Goal: Task Accomplishment & Management: Use online tool/utility

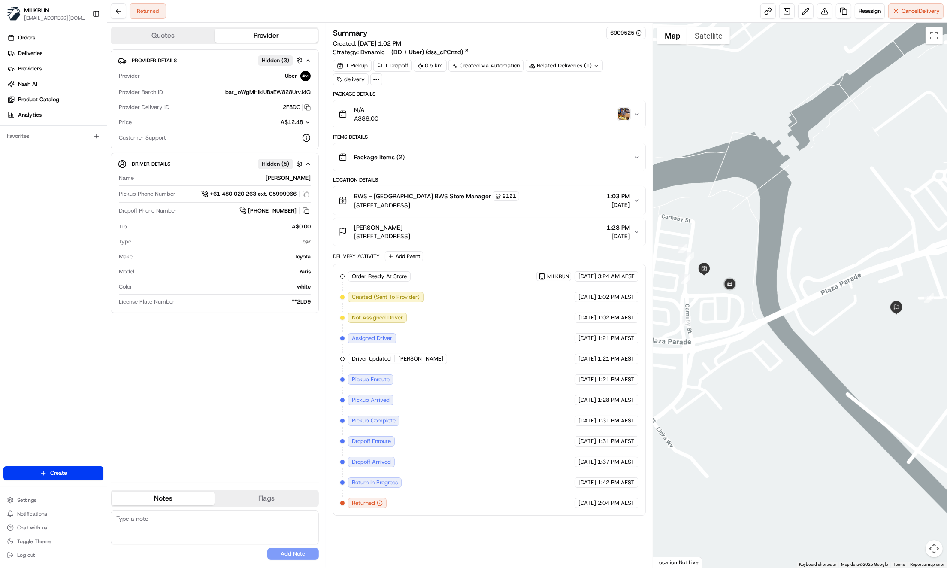
click at [290, 399] on div "Provider Details Hidden ( 3 ) Provider Uber Provider Batch ID bat_oWgMHiklUBaEW…" at bounding box center [215, 262] width 208 height 426
drag, startPoint x: 267, startPoint y: 374, endPoint x: 256, endPoint y: 377, distance: 11.6
click at [267, 374] on div "Provider Details Hidden ( 3 ) Provider Uber Provider Batch ID bat_oWgMHiklUBaEW…" at bounding box center [215, 262] width 208 height 426
drag, startPoint x: 374, startPoint y: 195, endPoint x: 443, endPoint y: 195, distance: 69.5
click at [443, 195] on span "BWS - Maroochydore Plaza BWS Store Manager" at bounding box center [422, 196] width 137 height 9
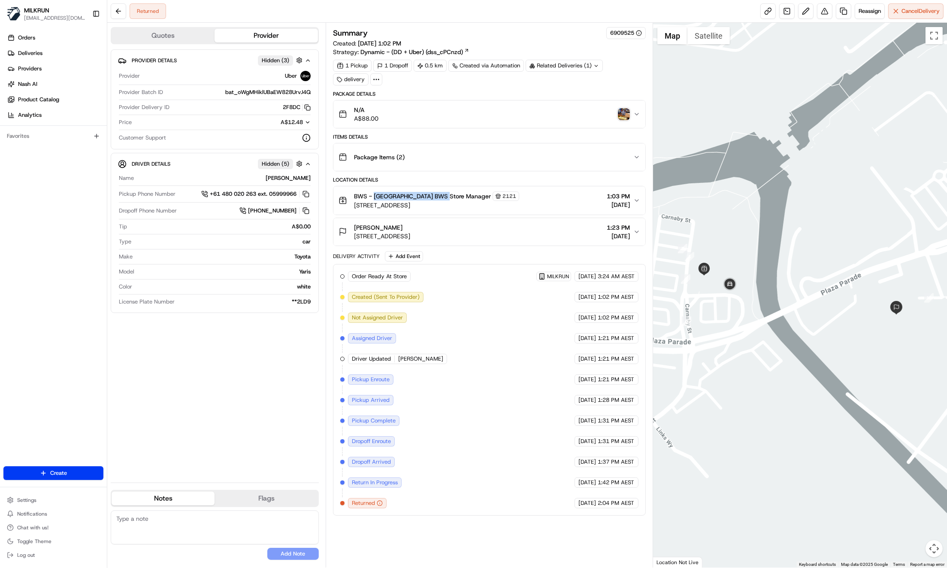
copy span "Maroochydore Plaza BWS"
click at [218, 425] on div "Provider Details Hidden ( 3 ) Provider Uber Provider Batch ID bat_oWgMHiklUBaEW…" at bounding box center [215, 262] width 208 height 426
drag, startPoint x: 352, startPoint y: 224, endPoint x: 387, endPoint y: 228, distance: 35.4
click at [391, 225] on div "Tanya Mason 1A Mungar St, Maroochydore, QLD 4558, AU" at bounding box center [375, 231] width 72 height 17
drag, startPoint x: 238, startPoint y: 374, endPoint x: 239, endPoint y: 345, distance: 29.6
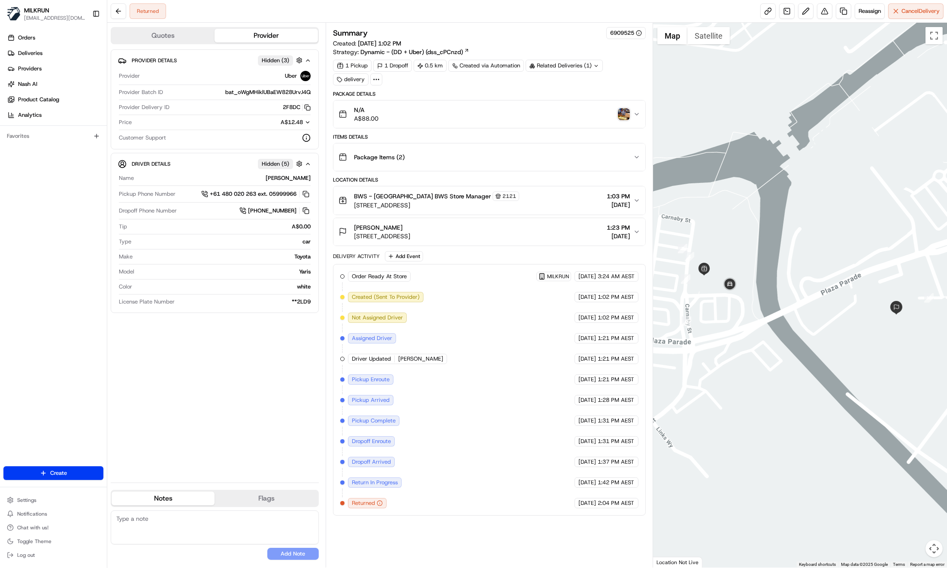
click at [238, 373] on div "Provider Details Hidden ( 3 ) Provider Uber Provider Batch ID bat_oWgMHiklUBaEW…" at bounding box center [215, 262] width 208 height 426
click at [250, 443] on div "Provider Details Hidden ( 3 ) Provider Uber Provider Batch ID bat_oWgMHiklUBaEW…" at bounding box center [215, 262] width 208 height 426
click at [149, 400] on div "Provider Details Hidden ( 3 ) Provider Uber Provider Batch ID bat_oWgMHiklUBaEW…" at bounding box center [215, 262] width 208 height 426
drag, startPoint x: 229, startPoint y: 368, endPoint x: 324, endPoint y: 335, distance: 101.0
click at [230, 367] on div "Provider Details Hidden ( 3 ) Provider Uber Provider Batch ID bat_oWgMHiklUBaEW…" at bounding box center [215, 262] width 208 height 426
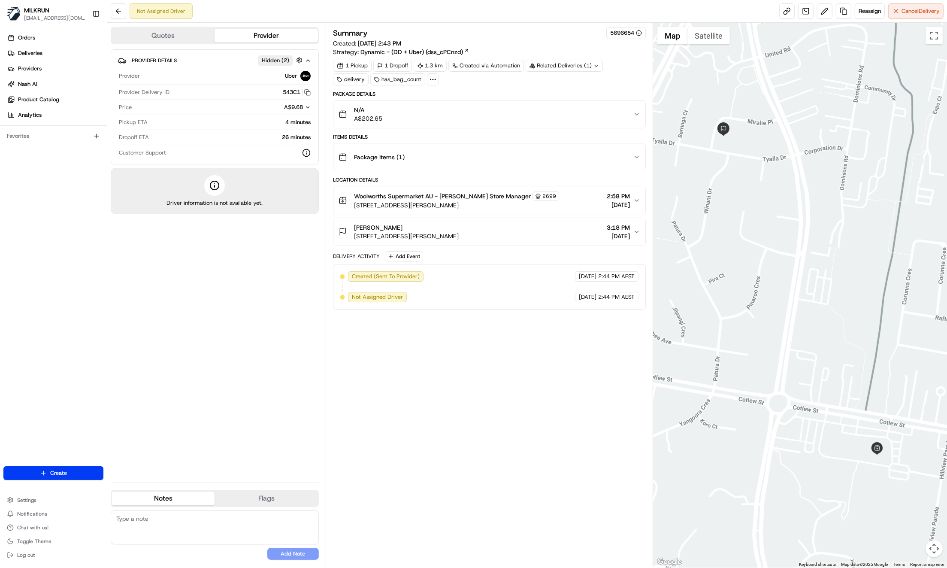
click at [638, 231] on icon "button" at bounding box center [637, 231] width 7 height 7
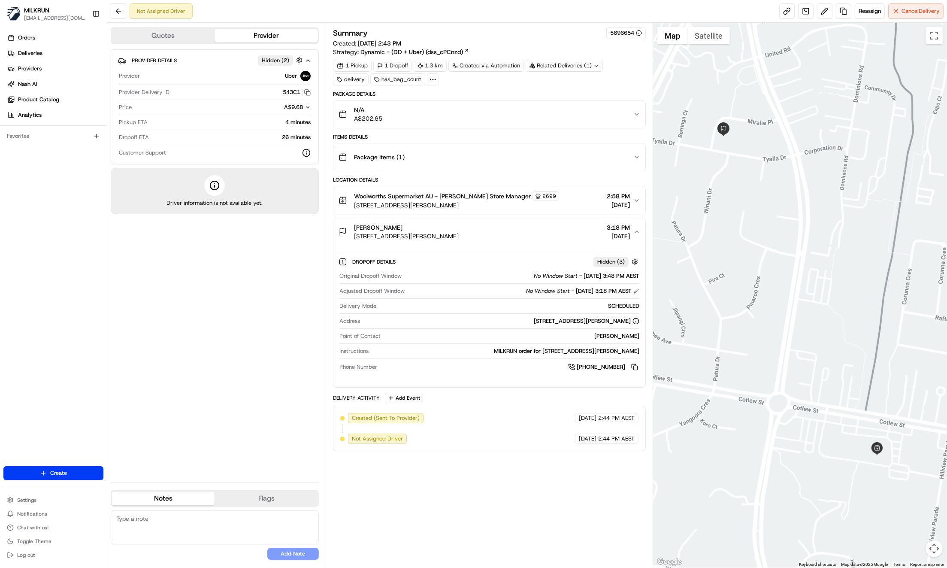
click at [625, 152] on div "Package Items ( 1 )" at bounding box center [486, 157] width 295 height 17
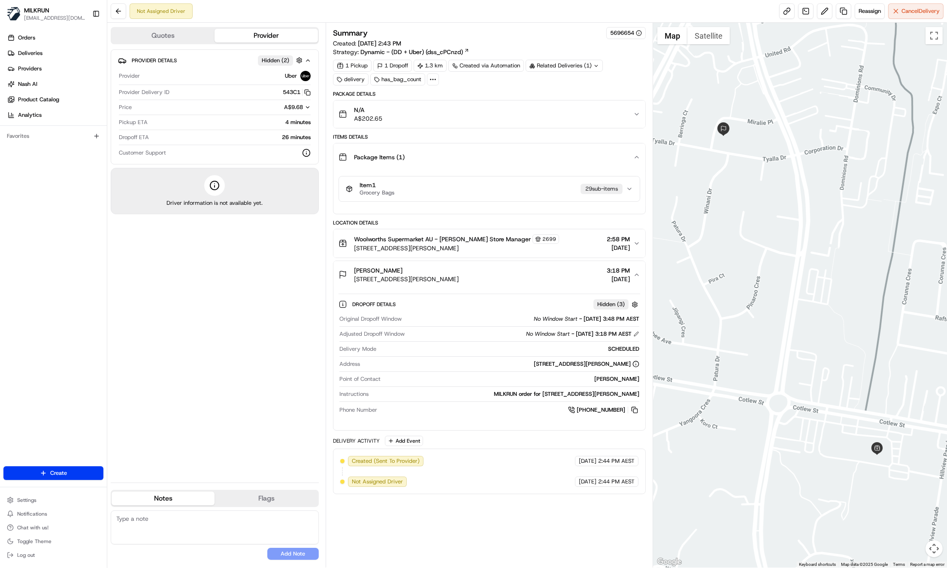
click at [625, 151] on div "Package Items ( 1 )" at bounding box center [486, 157] width 295 height 17
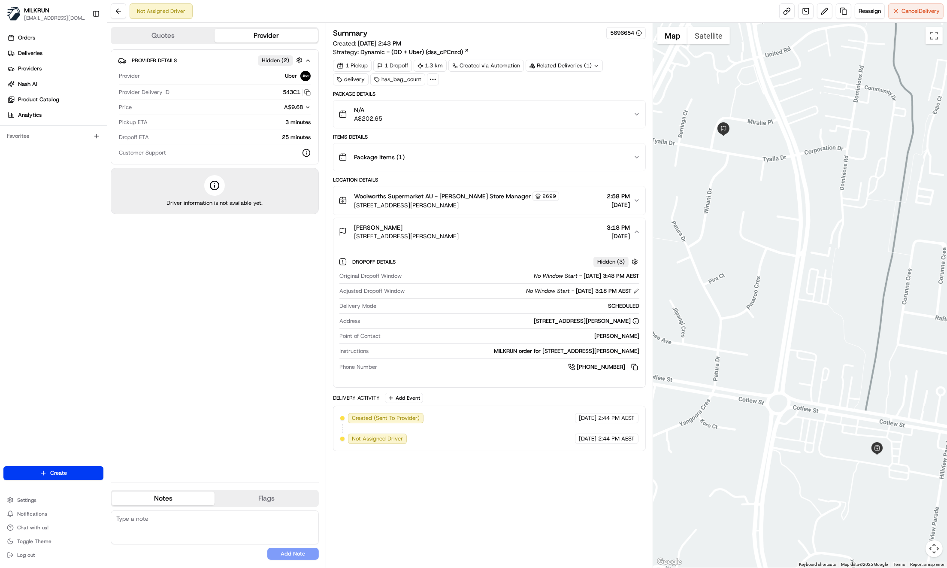
drag, startPoint x: 494, startPoint y: 485, endPoint x: 493, endPoint y: 494, distance: 9.1
click at [494, 485] on div "Summary 5696654 Created: 21/08/2025 2:43 PM Strategy: Dynamic - (DD + Uber) (ds…" at bounding box center [489, 295] width 313 height 536
click at [566, 351] on div "MILKRUN order for 3 Miralie Place, Ashmore, QLD 4214, AU" at bounding box center [505, 351] width 267 height 8
click at [632, 231] on div "Charles Bagley 3 Miralie Place, Ashmore, QLD 4214, AU 3:18 PM 21/08/2025" at bounding box center [486, 231] width 295 height 17
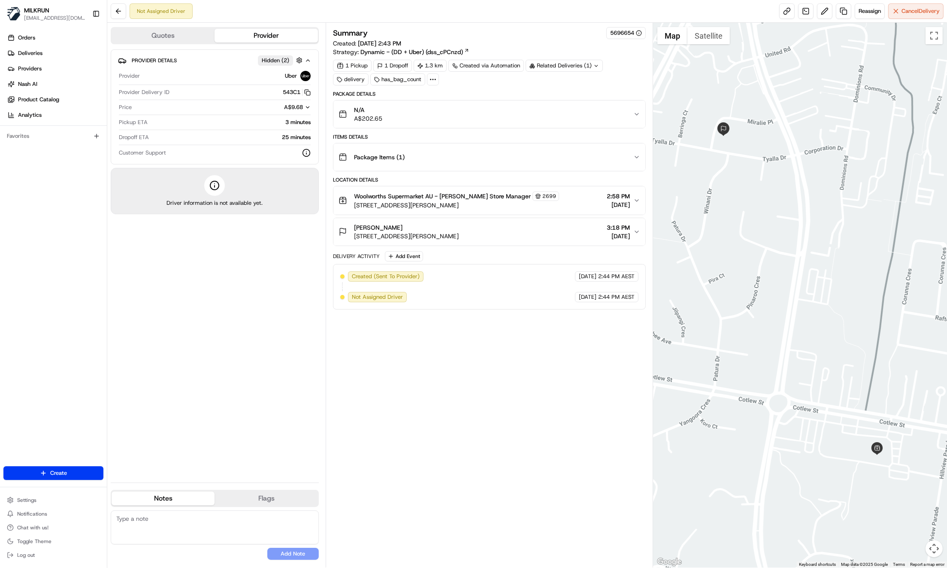
click at [636, 200] on icon "button" at bounding box center [637, 200] width 7 height 7
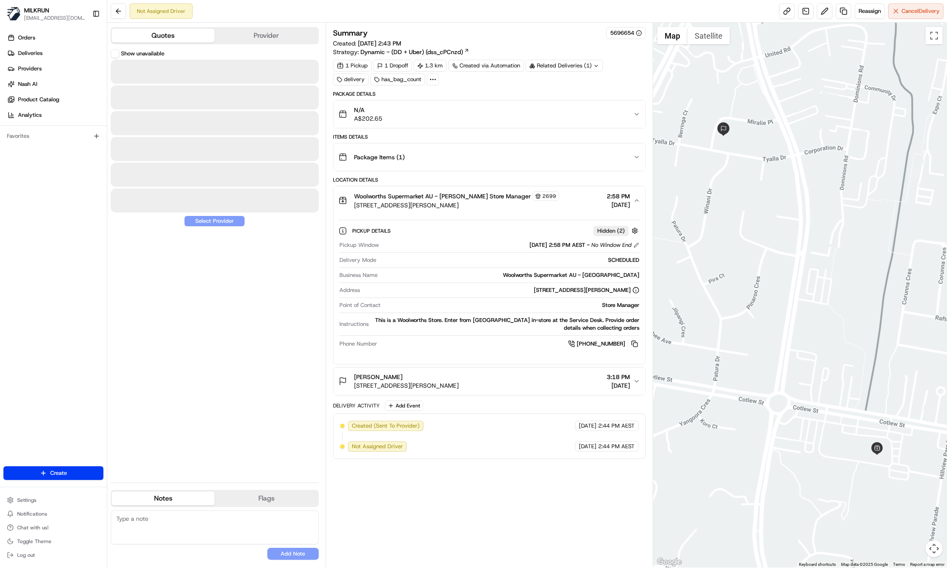
click at [158, 36] on button "Quotes" at bounding box center [163, 36] width 103 height 14
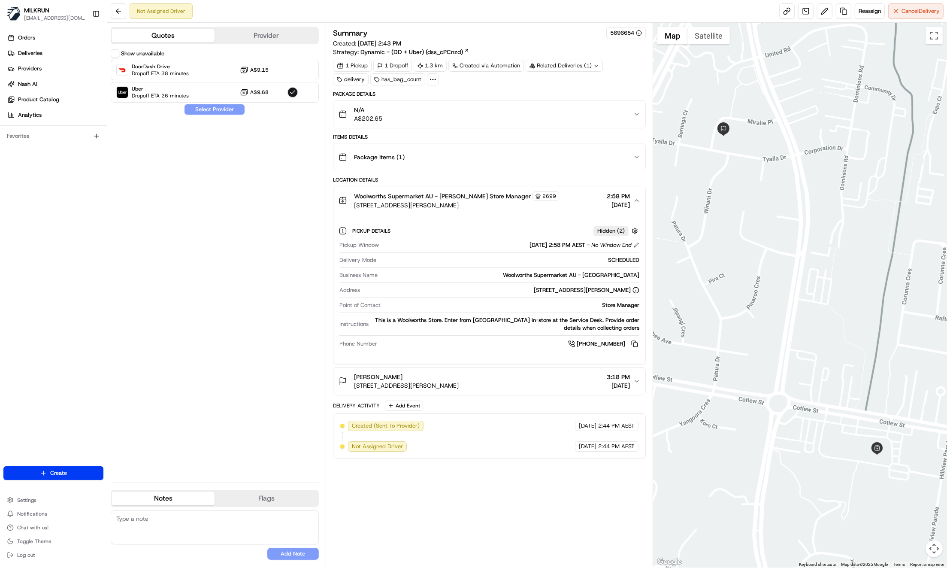
click at [255, 33] on button "Provider" at bounding box center [266, 36] width 103 height 14
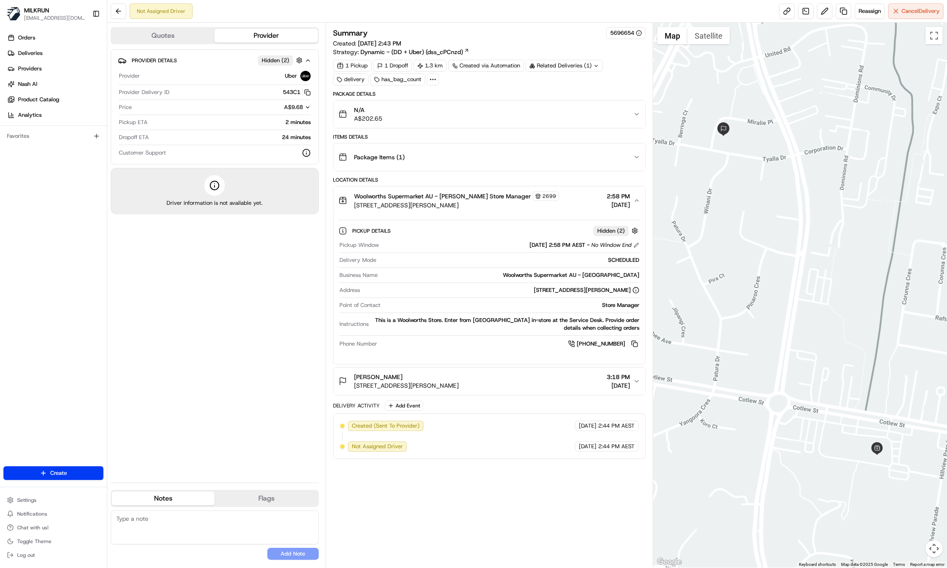
click at [596, 64] on icon at bounding box center [597, 66] width 6 height 6
click at [509, 152] on div "Package Items ( 1 )" at bounding box center [486, 157] width 295 height 17
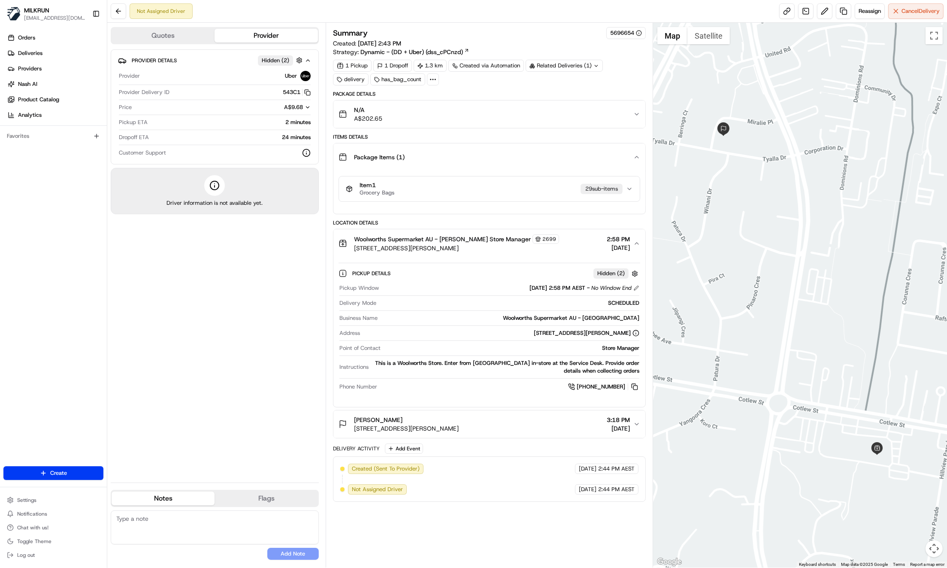
click at [509, 152] on div "Package Items ( 1 )" at bounding box center [486, 157] width 295 height 17
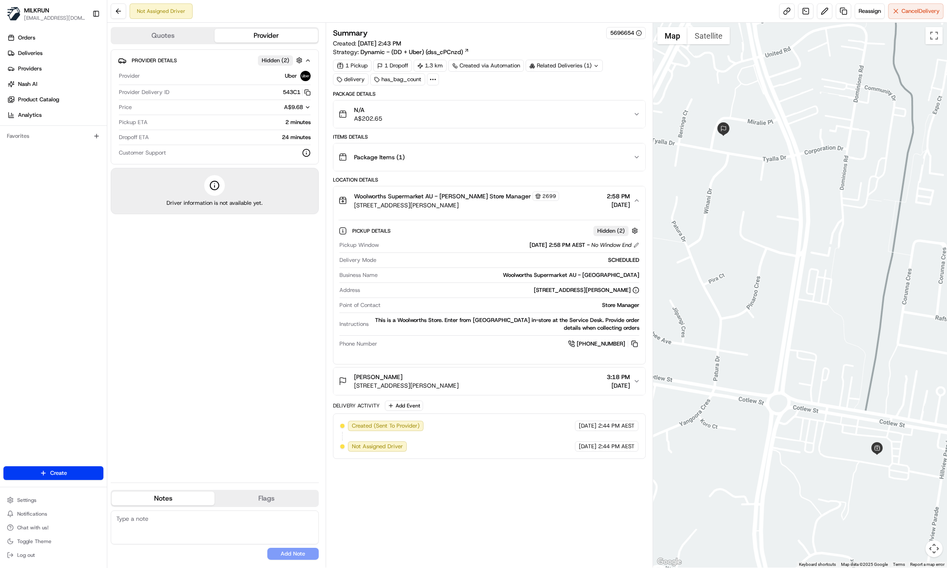
click at [422, 116] on div "N/A A$202.65" at bounding box center [486, 114] width 295 height 17
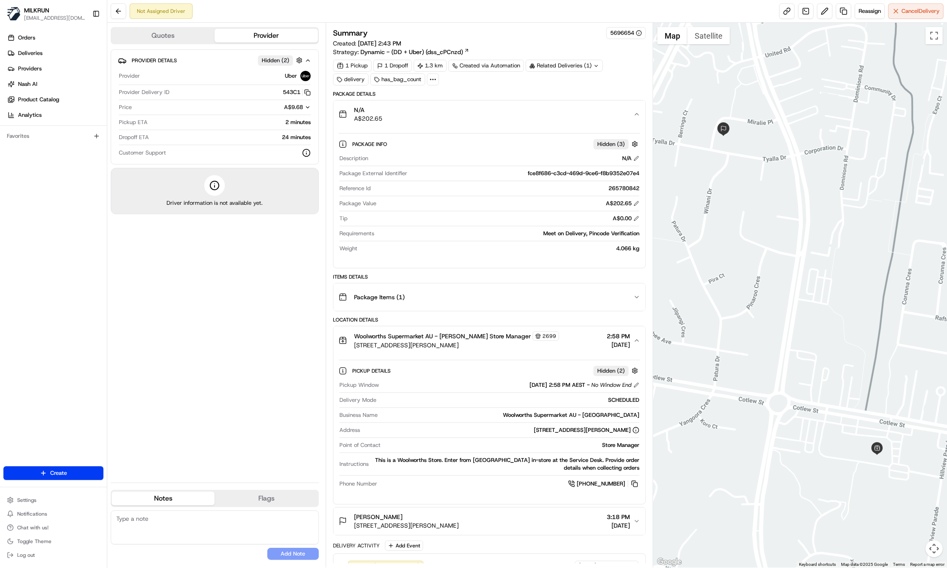
click at [421, 116] on div "N/A A$202.65" at bounding box center [486, 114] width 295 height 17
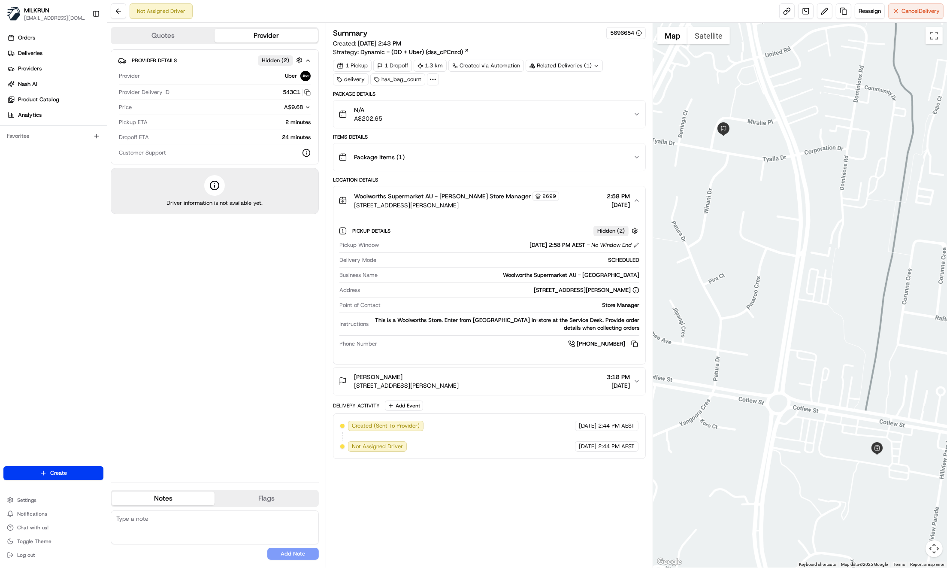
click at [632, 200] on div "Woolworths Supermarket AU - Ashmore Store Manager 2699 160 Cotlew St, Ashmore, …" at bounding box center [486, 200] width 295 height 18
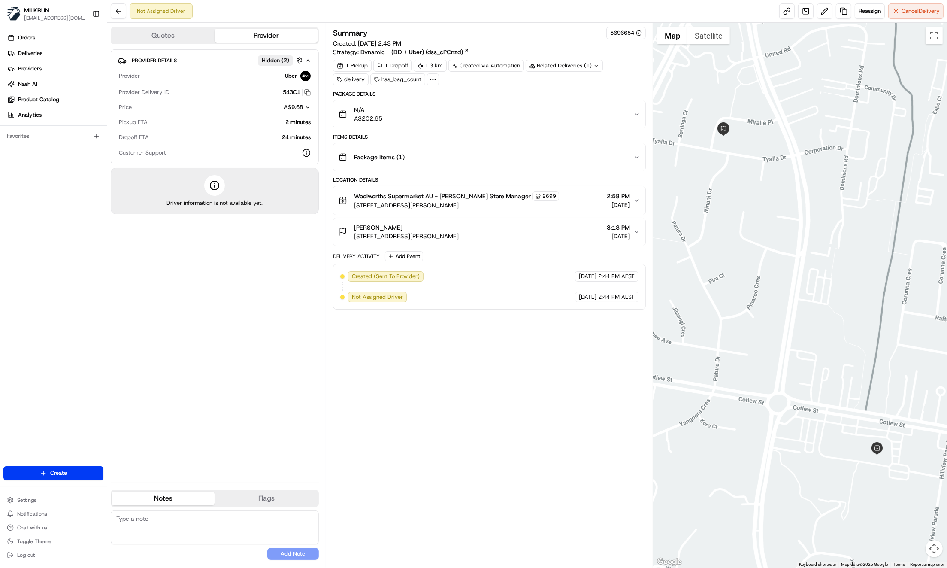
click at [639, 230] on icon "button" at bounding box center [637, 231] width 7 height 7
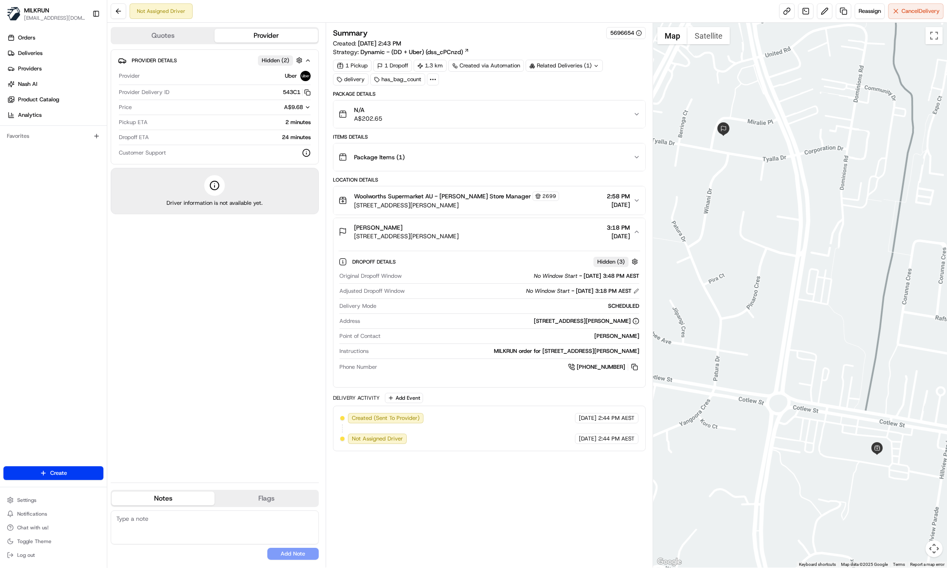
click at [127, 330] on div "Provider Details Hidden ( 2 ) Provider Uber Provider Delivery ID 543C1 Copy del…" at bounding box center [215, 262] width 208 height 426
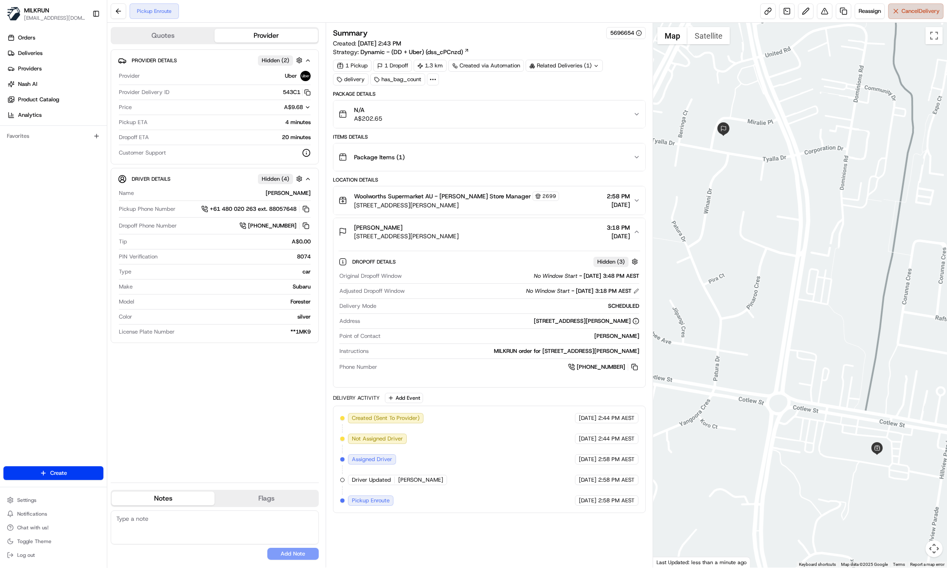
click at [922, 9] on span "Cancel Delivery" at bounding box center [921, 11] width 38 height 8
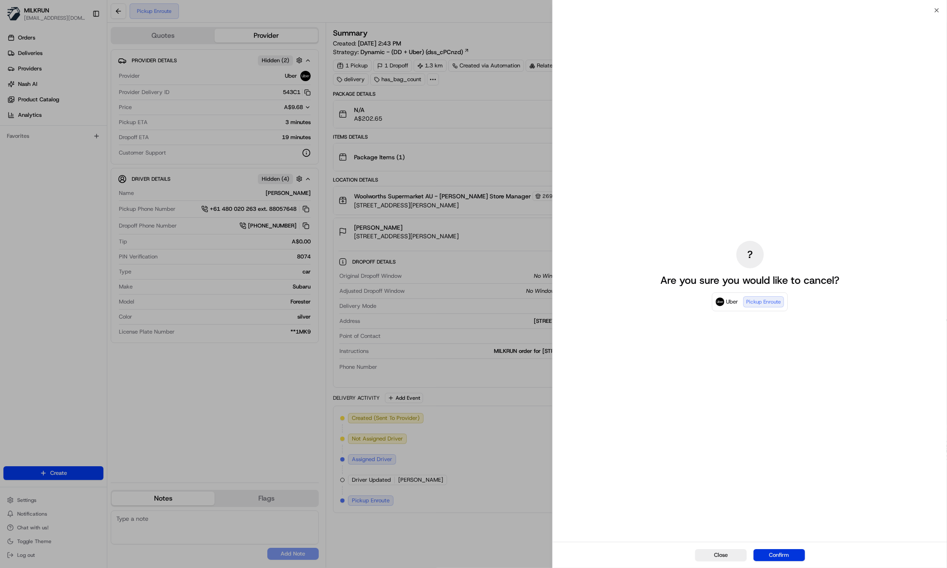
click at [776, 556] on button "Confirm" at bounding box center [780, 555] width 52 height 12
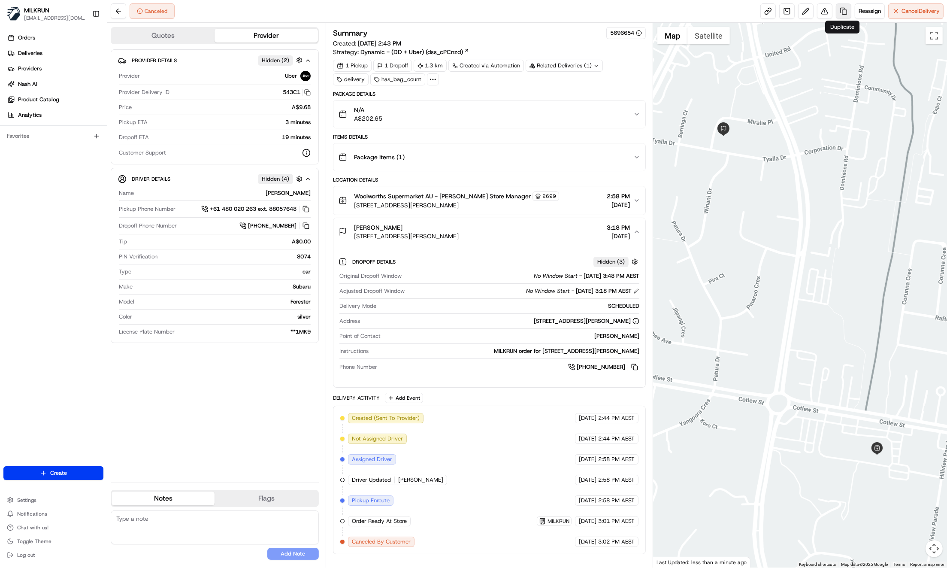
click at [843, 10] on link at bounding box center [843, 10] width 15 height 15
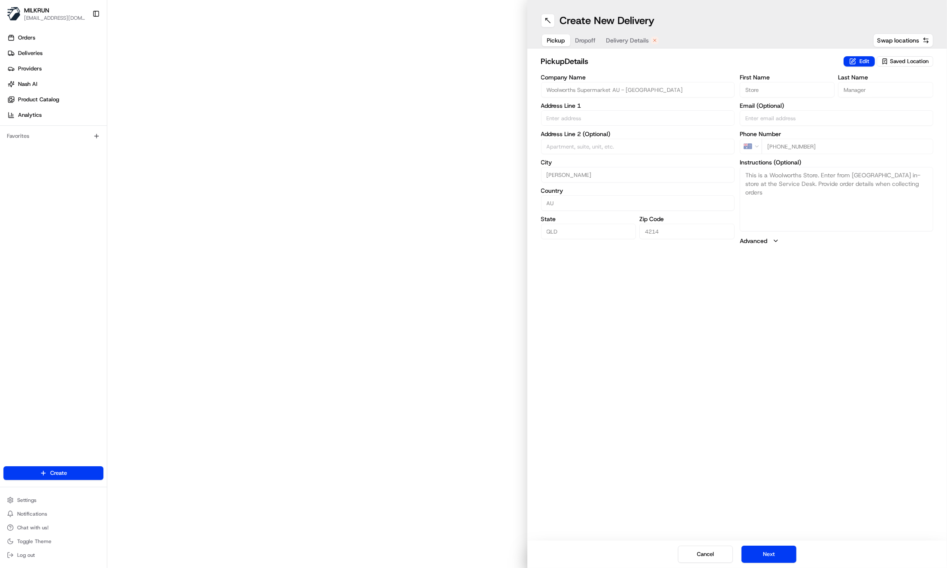
type input "160 Cotlew St"
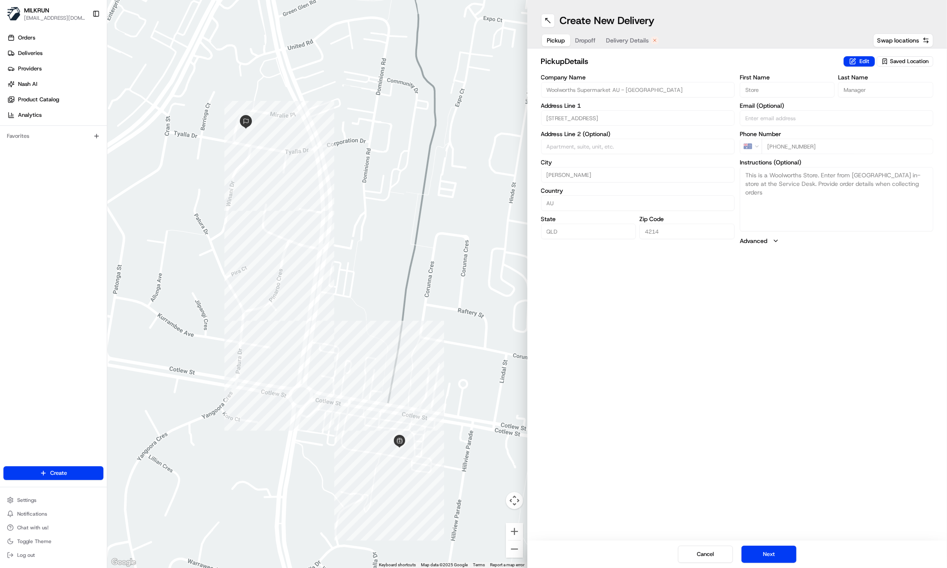
click at [629, 38] on span "Delivery Details" at bounding box center [627, 40] width 43 height 9
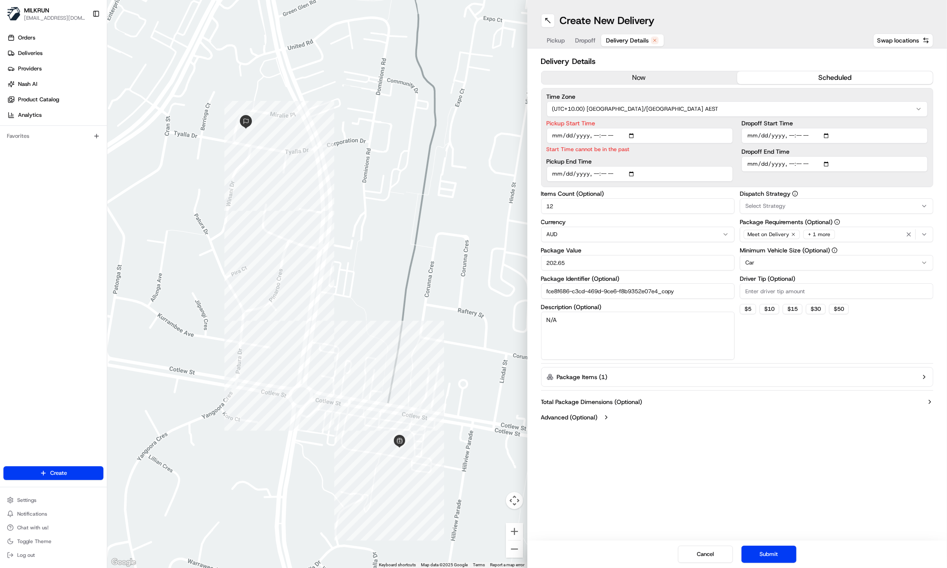
click at [632, 77] on button "now" at bounding box center [640, 77] width 196 height 13
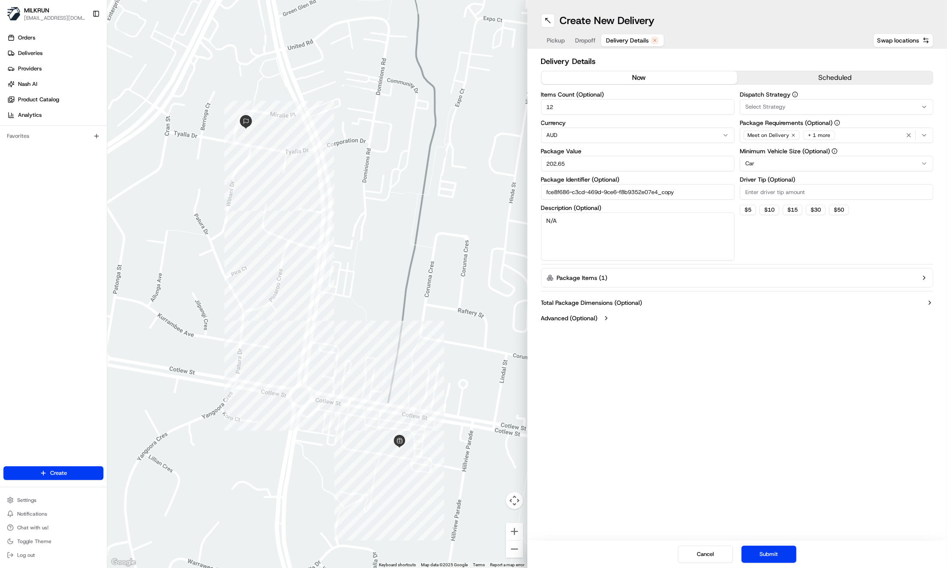
click at [588, 42] on span "Dropoff" at bounding box center [586, 40] width 21 height 9
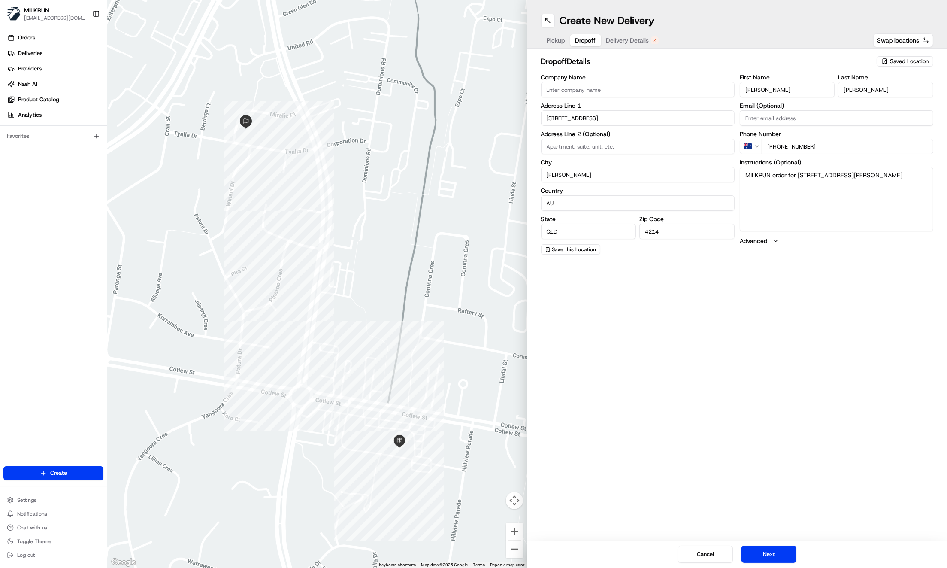
click at [632, 39] on span "Delivery Details" at bounding box center [627, 40] width 43 height 9
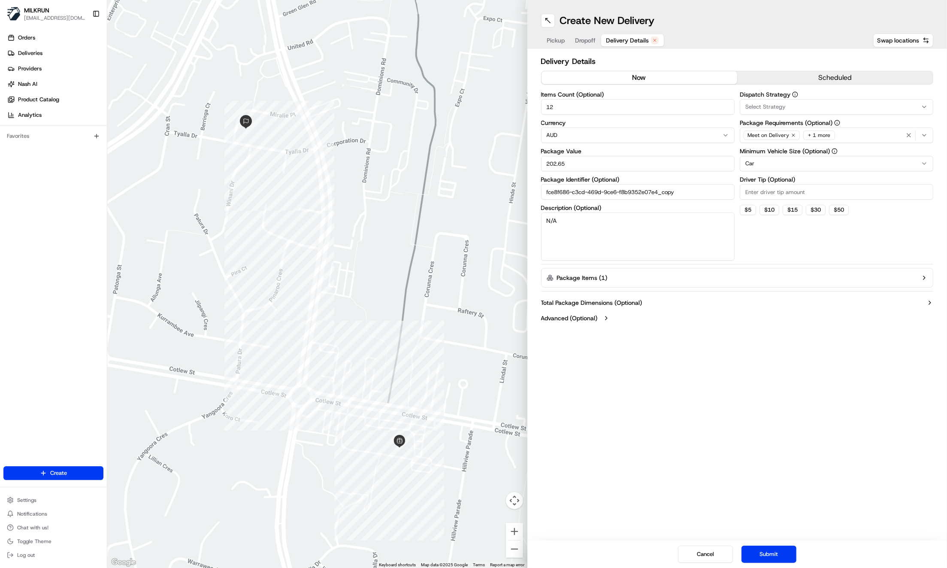
click at [665, 358] on div "Create New Delivery Pickup Dropoff Delivery Details Swap locations Delivery Det…" at bounding box center [738, 284] width 420 height 568
click at [731, 277] on button "Package Items ( 1 )" at bounding box center [737, 278] width 393 height 20
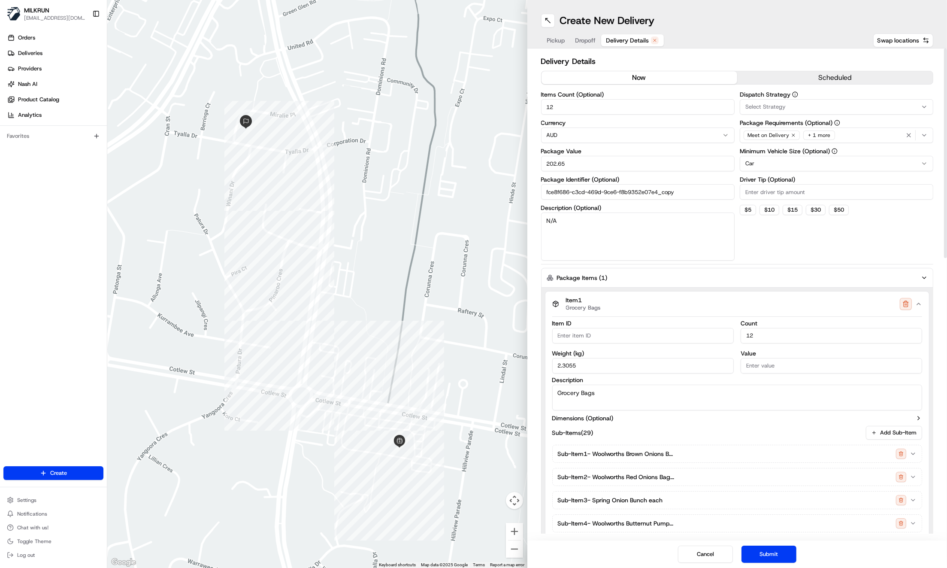
click at [925, 275] on icon "button" at bounding box center [924, 277] width 7 height 7
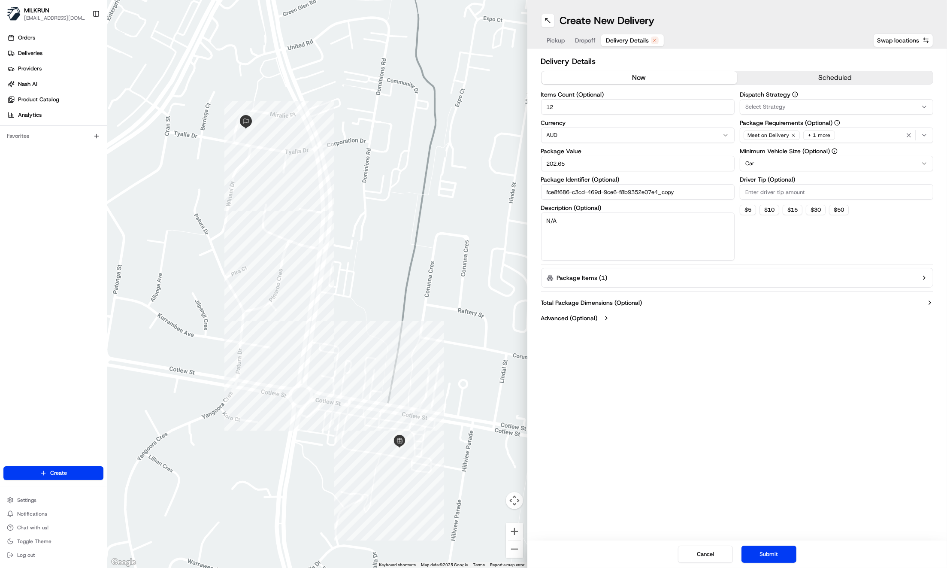
click at [926, 135] on icon "button" at bounding box center [924, 135] width 7 height 7
click at [831, 182] on span "Photo Proof of Delivery" at bounding box center [807, 182] width 106 height 8
click at [805, 183] on span "Photo Proof of Delivery" at bounding box center [807, 182] width 106 height 8
click at [790, 180] on span "Photo Proof of Delivery" at bounding box center [807, 182] width 106 height 8
click at [826, 280] on button "Close" at bounding box center [833, 280] width 59 height 12
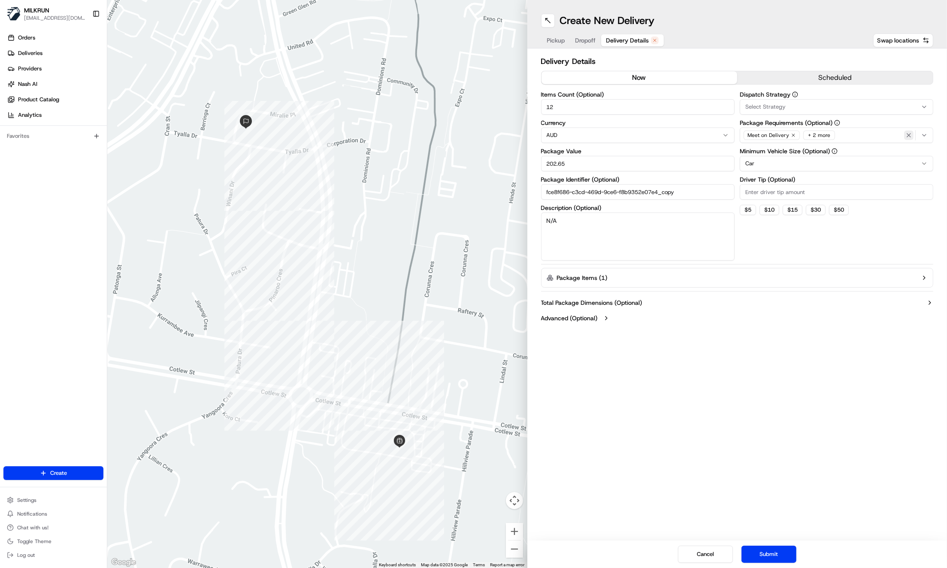
click at [910, 134] on icon "button" at bounding box center [909, 135] width 7 height 7
click at [928, 134] on div "Select requirements" at bounding box center [836, 135] width 189 height 8
click at [809, 184] on span "Photo Proof of Delivery" at bounding box center [807, 182] width 106 height 8
click at [841, 322] on html "MILKRUN bsaba@woolworths.com.au Toggle Sidebar Orders Deliveries Providers Nash…" at bounding box center [473, 284] width 947 height 568
click at [768, 554] on button "Submit" at bounding box center [769, 554] width 55 height 17
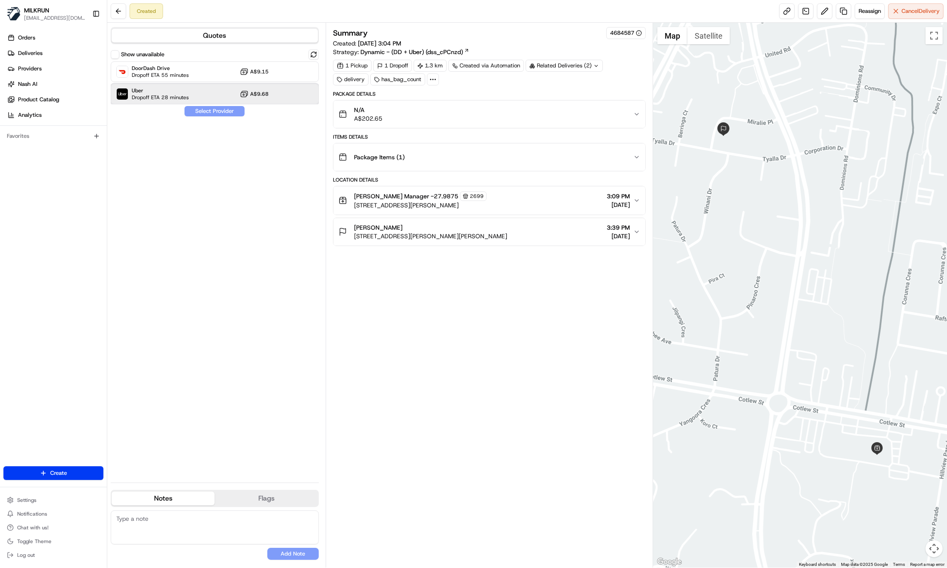
click at [273, 96] on div "Uber Dropoff ETA 28 minutes A$9.68" at bounding box center [215, 94] width 208 height 21
click at [214, 109] on button "Assign Provider" at bounding box center [214, 111] width 61 height 10
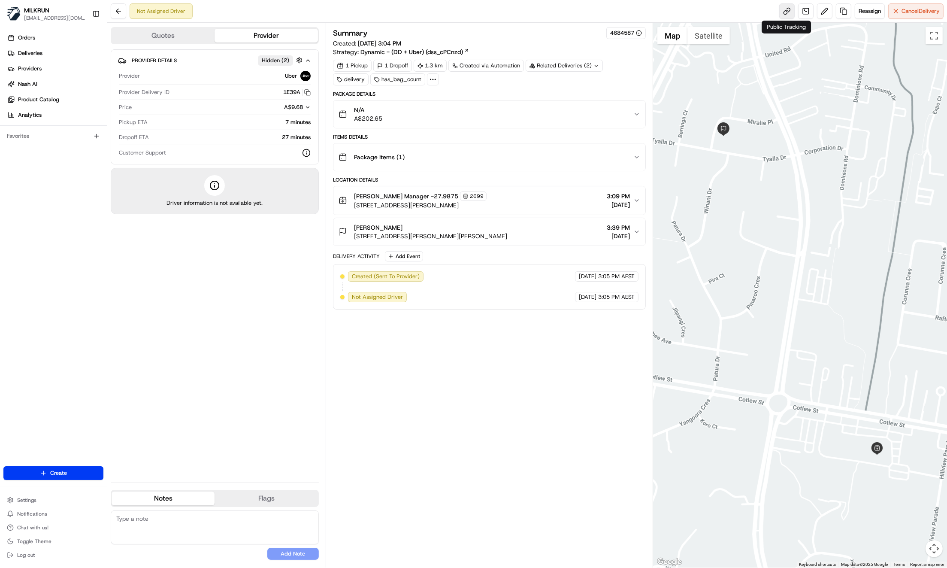
click at [787, 12] on link at bounding box center [786, 10] width 15 height 15
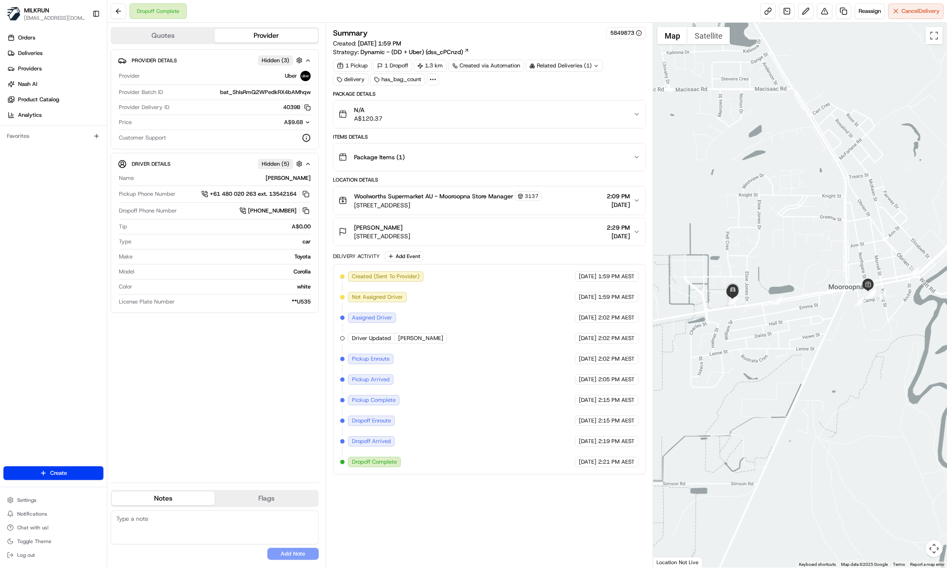
drag, startPoint x: 240, startPoint y: 405, endPoint x: 238, endPoint y: 398, distance: 7.1
click at [239, 400] on div "Provider Details Hidden ( 3 ) Provider Uber Provider Batch ID bat_ShIsRmQ2WPedk…" at bounding box center [215, 262] width 208 height 426
drag, startPoint x: 441, startPoint y: 194, endPoint x: 470, endPoint y: 196, distance: 28.8
click at [470, 196] on span "Woolworths Supermarket AU - Mooroopna Store Manager" at bounding box center [433, 196] width 159 height 9
copy span "Mooroopna"
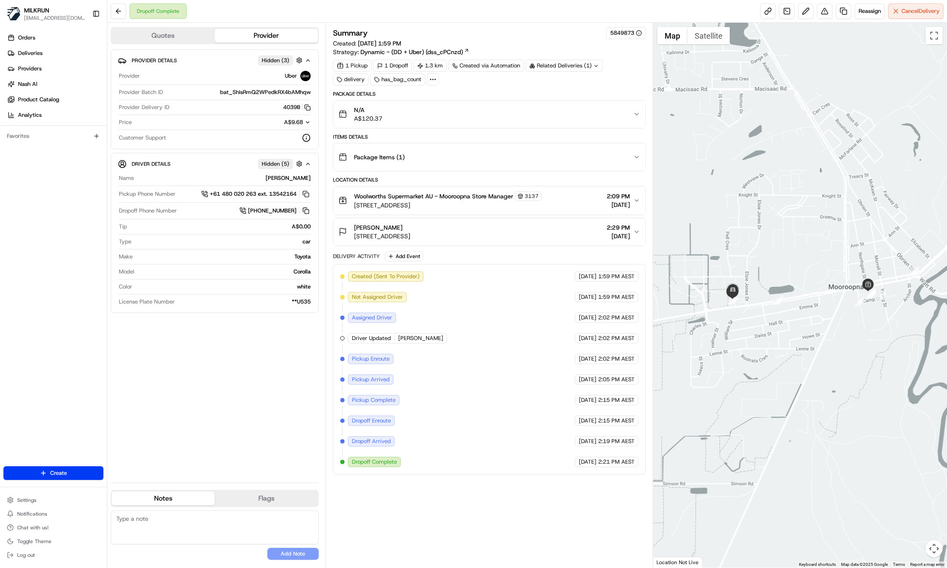
click at [226, 438] on div "Provider Details Hidden ( 3 ) Provider Uber Provider Batch ID bat_ShIsRmQ2WPedk…" at bounding box center [215, 262] width 208 height 426
drag, startPoint x: 442, startPoint y: 194, endPoint x: 473, endPoint y: 197, distance: 32.0
click at [473, 197] on span "Woolworths Supermarket AU - Mooroopna Store Manager" at bounding box center [433, 196] width 159 height 9
copy span "Mooroopna"
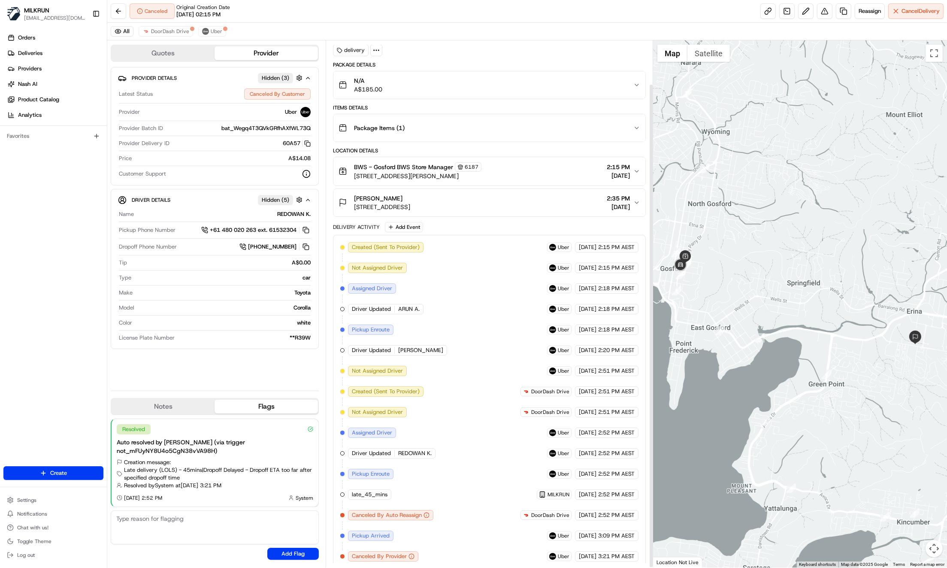
scroll to position [48, 0]
click at [174, 376] on div "Provider Details Hidden ( 3 ) Latest Status Canceled By Customer Provider Uber …" at bounding box center [215, 225] width 208 height 317
